Goal: Information Seeking & Learning: Learn about a topic

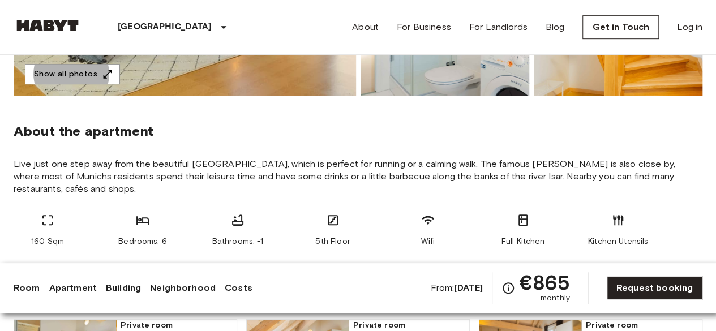
scroll to position [453, 0]
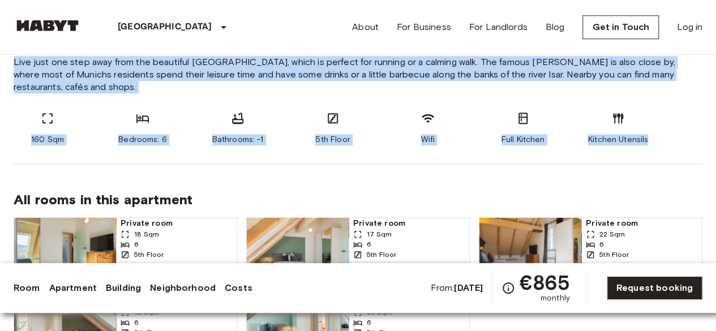
drag, startPoint x: 11, startPoint y: 57, endPoint x: 669, endPoint y: 152, distance: 664.5
copy section "Live just one step away from the beautiful Sendlinger Park, which is perfect fo…"
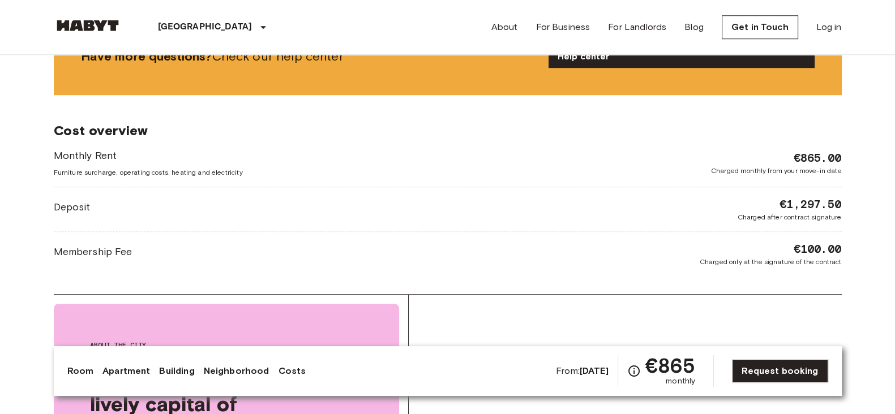
scroll to position [1251, 0]
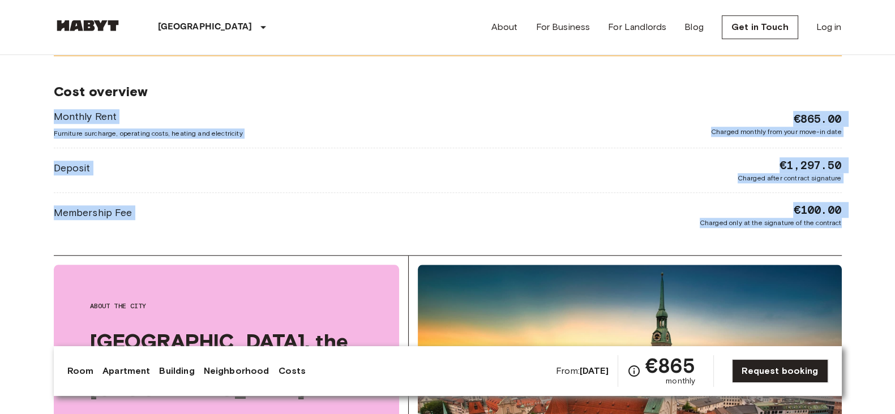
copy div "Monthly Rent Furniture surcharge, operating costs, heating and electricity €865…"
drag, startPoint x: 846, startPoint y: 231, endPoint x: 258, endPoint y: 3, distance: 630.8
click at [71, 106] on div "Europe Germany Munich Private room Private room From Nov 9 2025 Fallstraße 26 R…" at bounding box center [447, 46] width 815 height 2484
